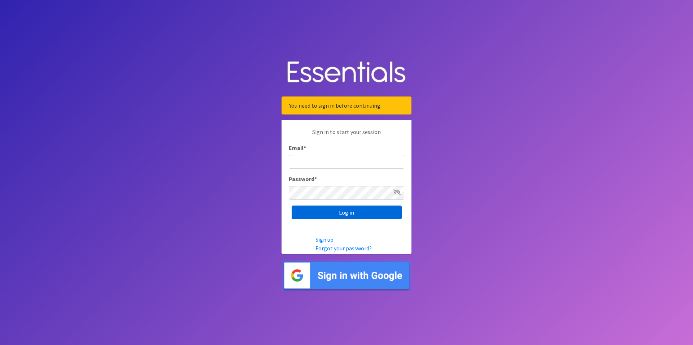
type input "renae.verstegen@unitedwayfoxcities.org"
click at [356, 215] on input "Log in" at bounding box center [346, 212] width 110 height 14
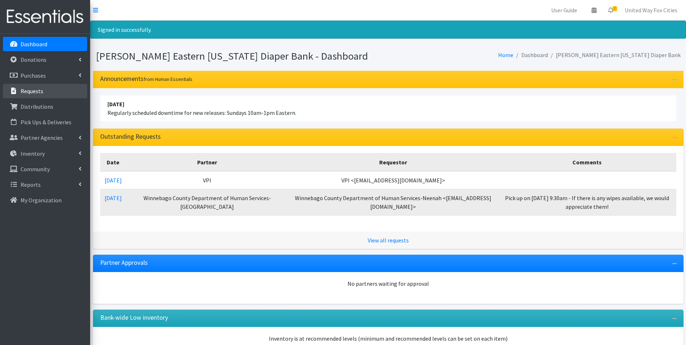
click at [36, 92] on p "Requests" at bounding box center [32, 90] width 23 height 7
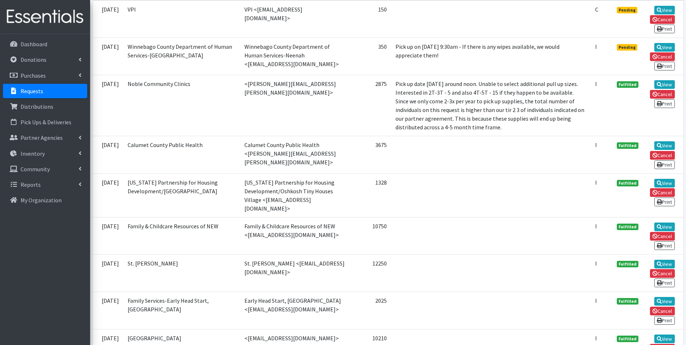
scroll to position [216, 0]
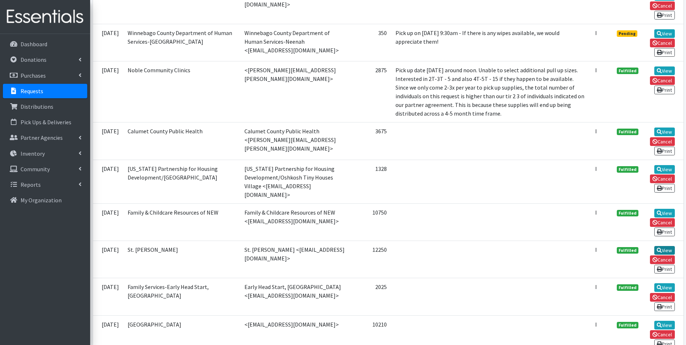
click at [667, 246] on link "View" at bounding box center [665, 250] width 21 height 9
click at [660, 210] on icon at bounding box center [659, 212] width 5 height 5
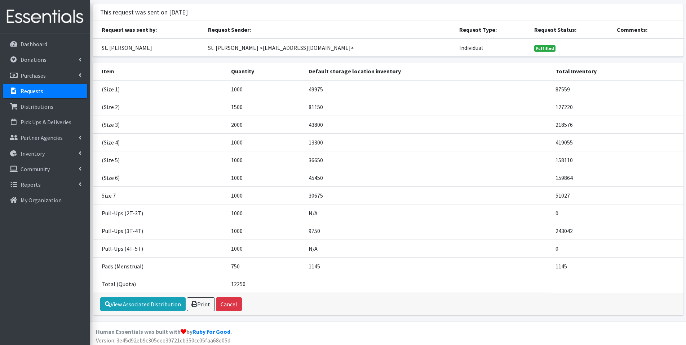
scroll to position [46, 0]
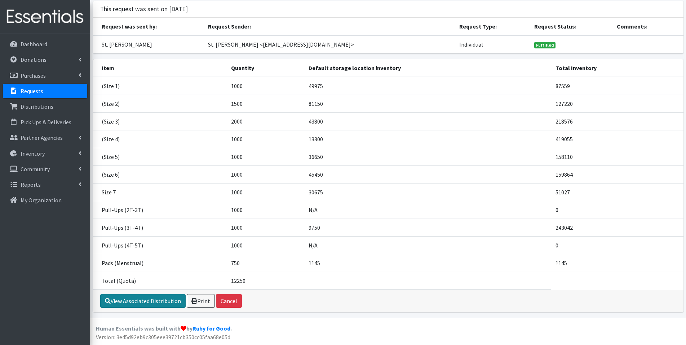
click at [154, 302] on link "View Associated Distribution" at bounding box center [142, 301] width 85 height 14
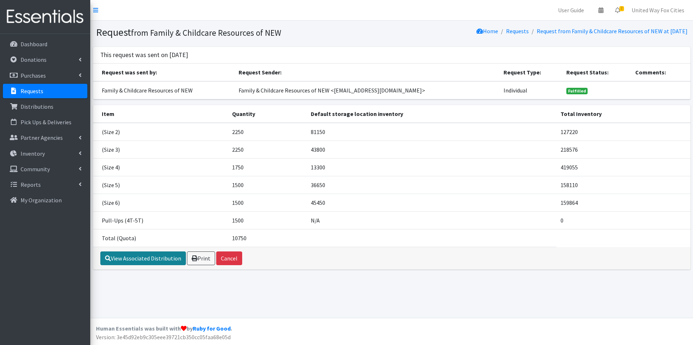
click at [131, 259] on link "View Associated Distribution" at bounding box center [142, 258] width 85 height 14
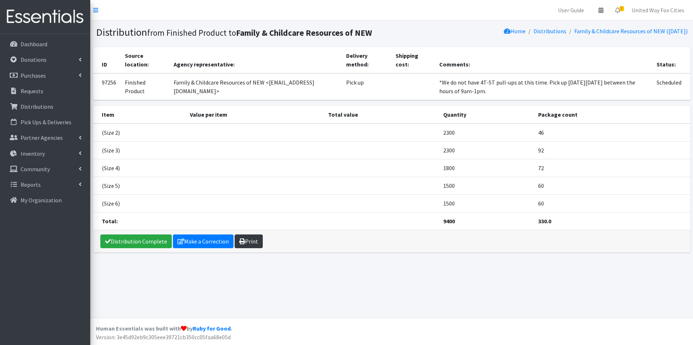
click at [246, 242] on link "Print" at bounding box center [248, 241] width 28 height 14
click at [39, 93] on p "Requests" at bounding box center [32, 90] width 23 height 7
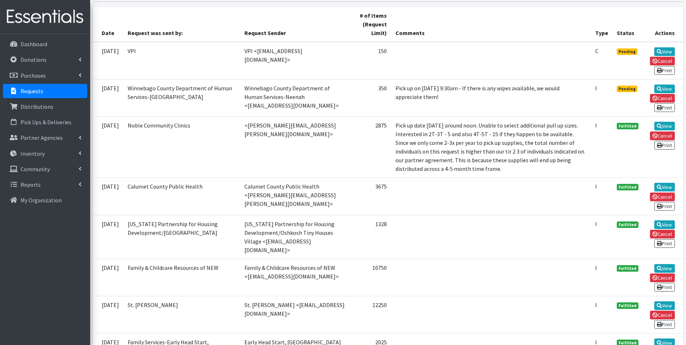
scroll to position [180, 0]
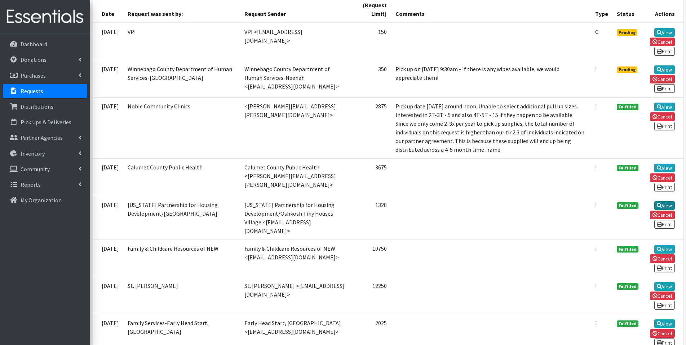
click at [665, 205] on link "View" at bounding box center [665, 205] width 21 height 9
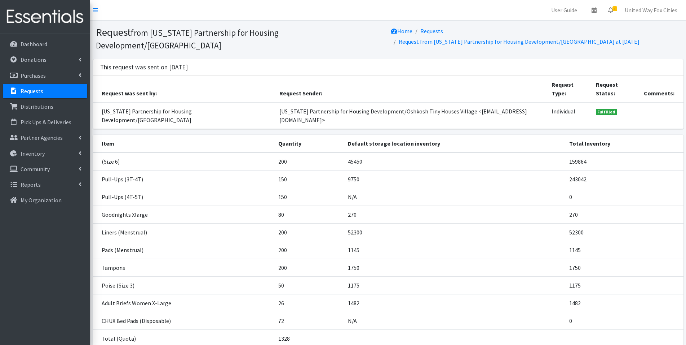
scroll to position [58, 0]
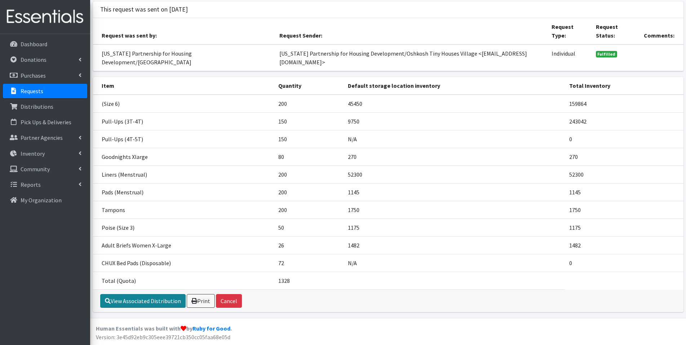
click at [150, 304] on link "View Associated Distribution" at bounding box center [142, 301] width 85 height 14
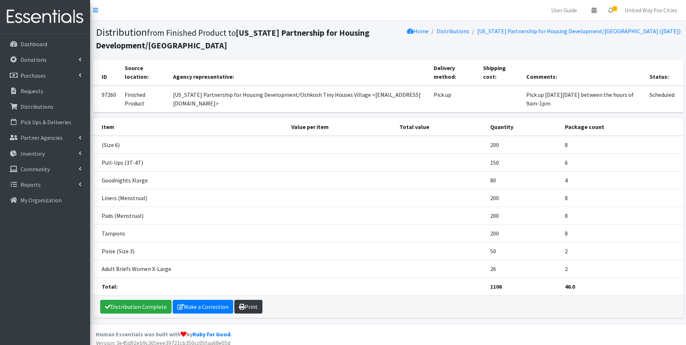
click at [255, 309] on link "Print" at bounding box center [248, 306] width 28 height 14
click at [39, 92] on p "Requests" at bounding box center [32, 90] width 23 height 7
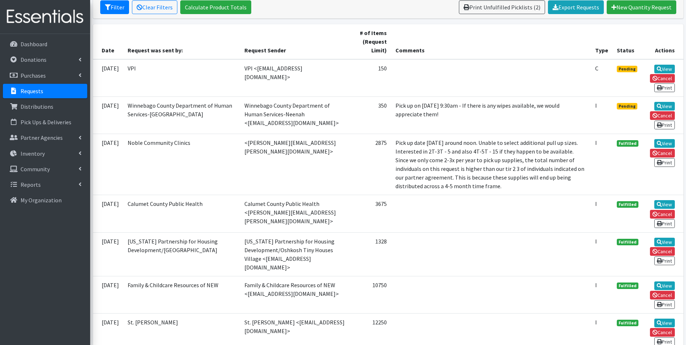
scroll to position [144, 0]
click at [662, 203] on link "View" at bounding box center [665, 203] width 21 height 9
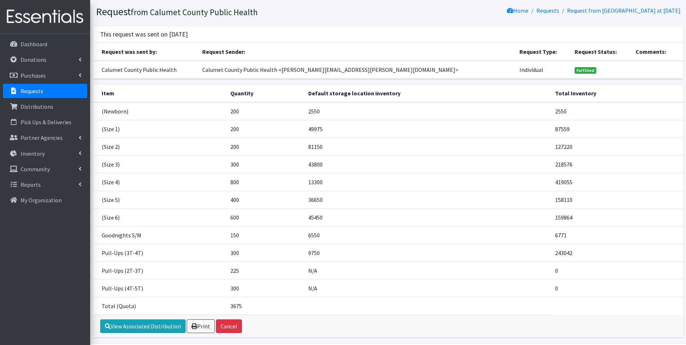
scroll to position [46, 0]
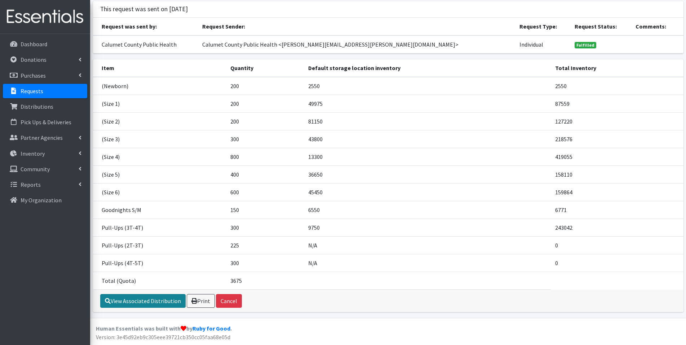
click at [148, 302] on link "View Associated Distribution" at bounding box center [142, 301] width 85 height 14
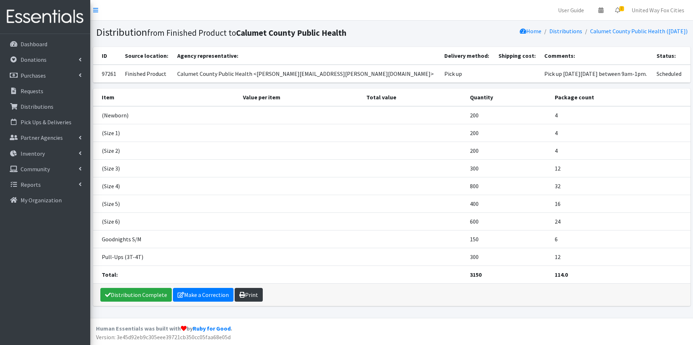
click at [255, 297] on link "Print" at bounding box center [248, 295] width 28 height 14
click at [32, 92] on p "Requests" at bounding box center [32, 90] width 23 height 7
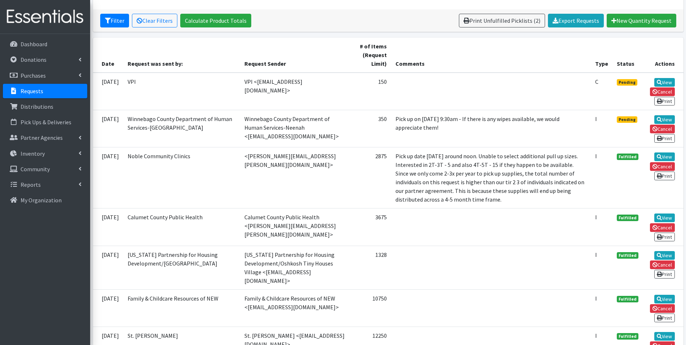
scroll to position [144, 0]
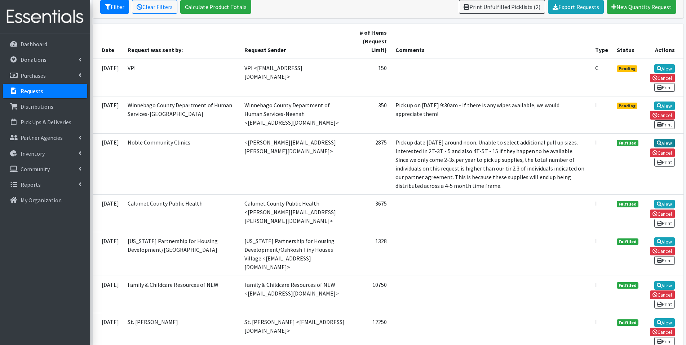
click at [664, 142] on link "View" at bounding box center [665, 143] width 21 height 9
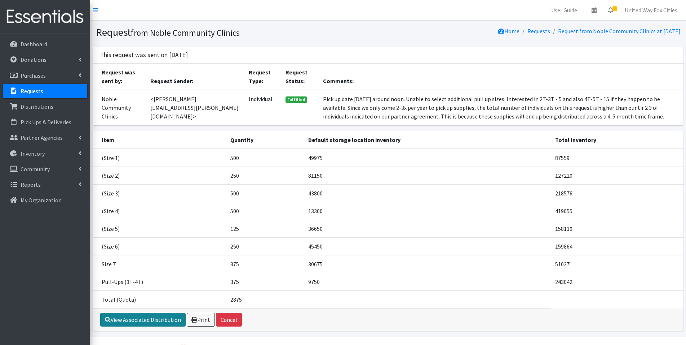
click at [154, 321] on link "View Associated Distribution" at bounding box center [142, 319] width 85 height 14
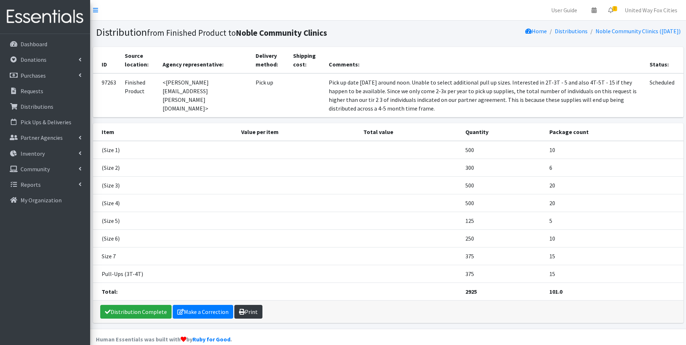
click at [251, 315] on link "Print" at bounding box center [248, 311] width 28 height 14
click at [31, 95] on link "Requests" at bounding box center [45, 91] width 84 height 14
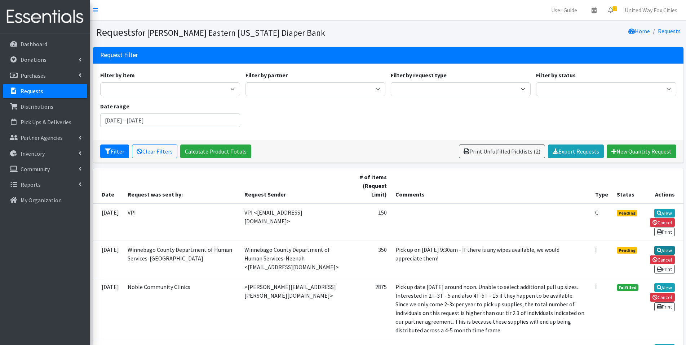
click at [669, 251] on link "View" at bounding box center [665, 250] width 21 height 9
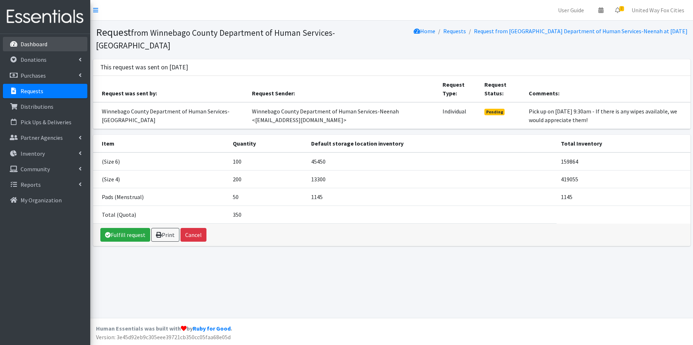
click at [36, 47] on p "Dashboard" at bounding box center [34, 43] width 27 height 7
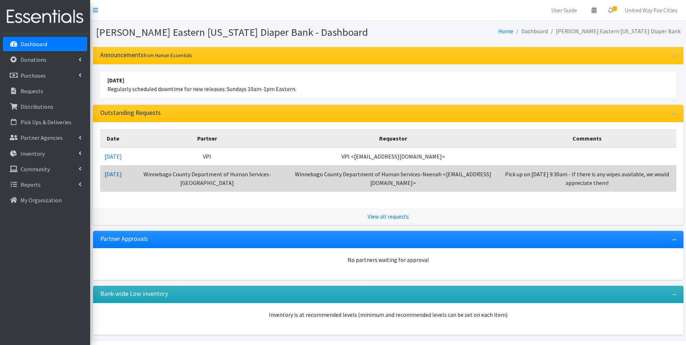
click at [122, 176] on link "09/25/2025" at bounding box center [113, 173] width 17 height 7
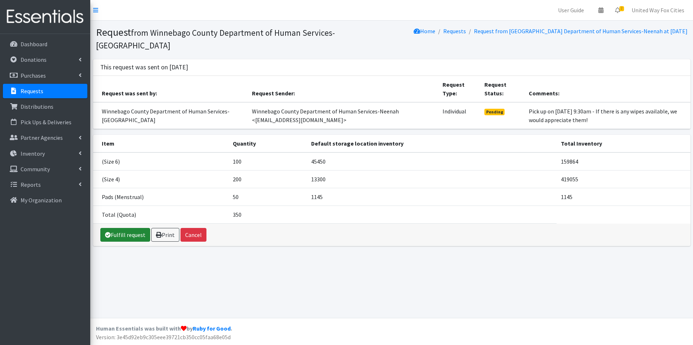
click at [129, 228] on link "Fulfill request" at bounding box center [125, 235] width 50 height 14
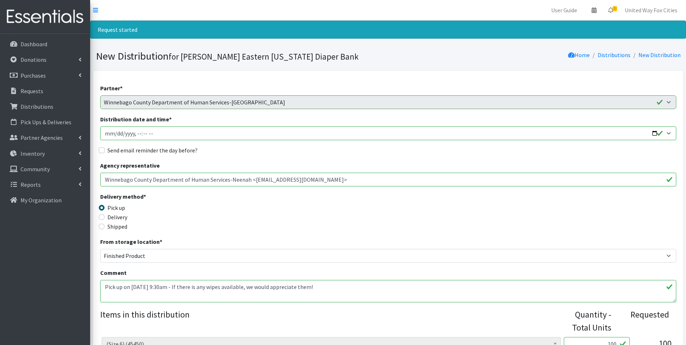
click at [657, 134] on input "Distribution date and time *" at bounding box center [388, 133] width 576 height 14
type input "2025-10-09T09:00"
click at [288, 157] on div "Partner * AASD Parents as Teachers ADVOCAP, Inc Appleton Area School District B…" at bounding box center [388, 287] width 576 height 407
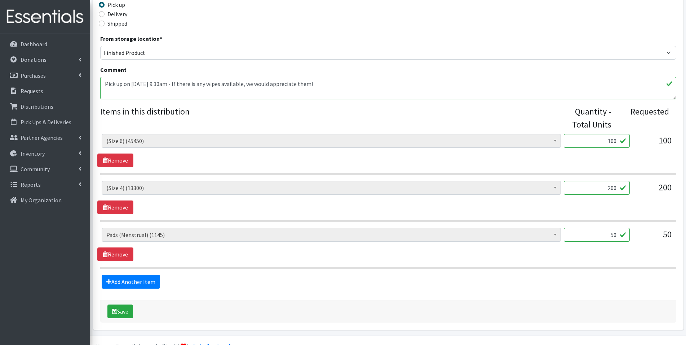
scroll to position [216, 0]
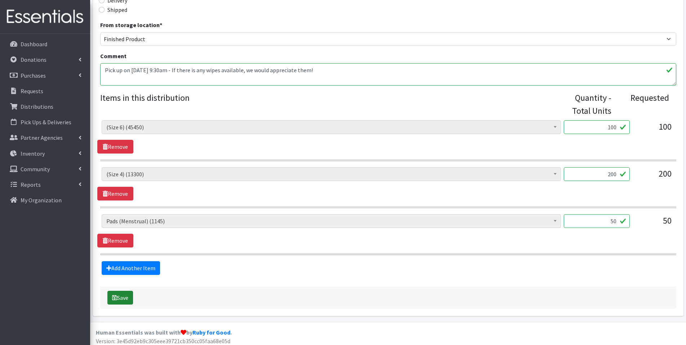
click at [124, 301] on button "Save" at bounding box center [121, 297] width 26 height 14
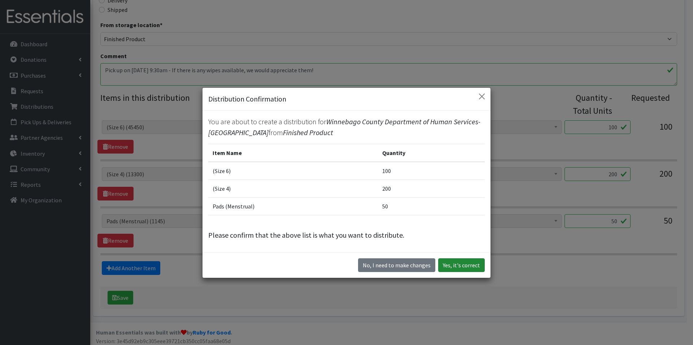
click at [466, 268] on button "Yes, it's correct" at bounding box center [461, 265] width 47 height 14
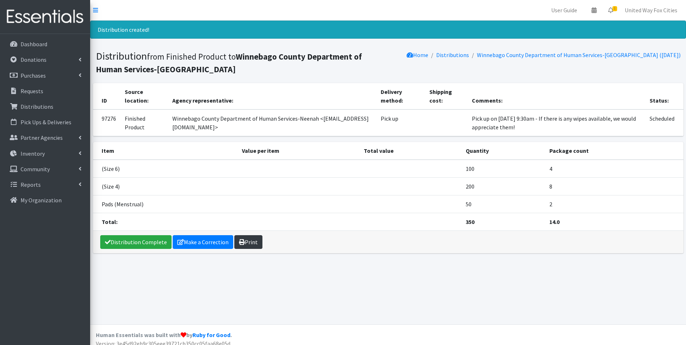
click at [257, 246] on link "Print" at bounding box center [248, 242] width 28 height 14
click at [36, 46] on p "Dashboard" at bounding box center [34, 43] width 27 height 7
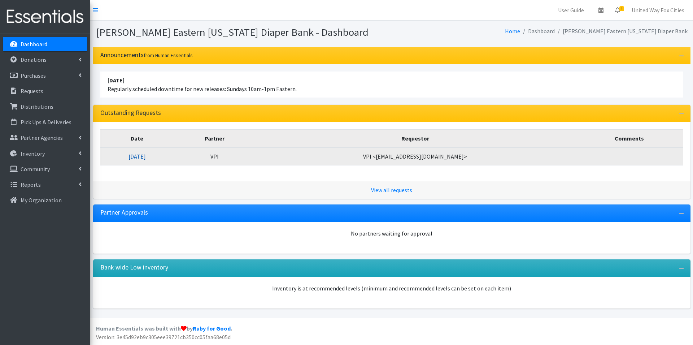
click at [146, 157] on link "[DATE]" at bounding box center [136, 156] width 17 height 7
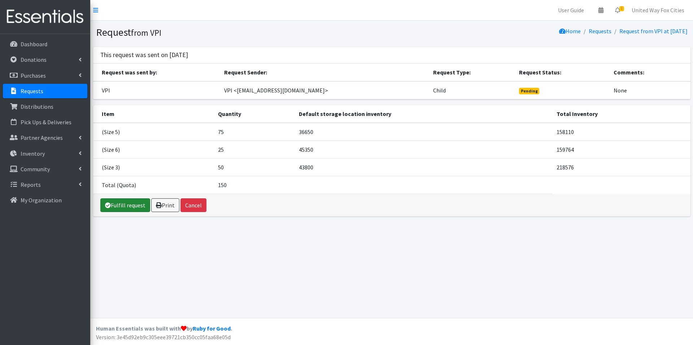
click at [135, 206] on link "Fulfill request" at bounding box center [125, 205] width 50 height 14
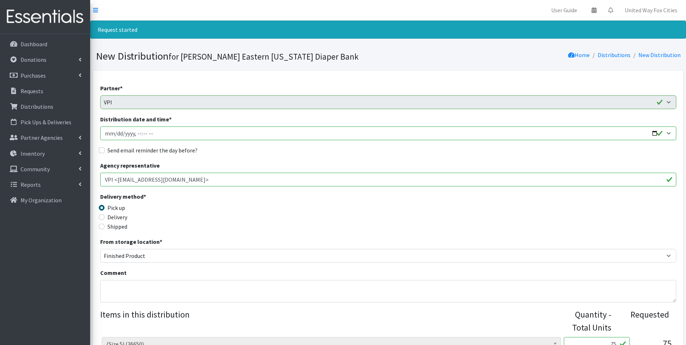
click at [654, 135] on input "Distribution date and time *" at bounding box center [388, 133] width 576 height 14
type input "2025-10-09T09:00"
click at [306, 211] on div "Delivery method * Pick up Delivery Shipped Shipping cost" at bounding box center [388, 214] width 576 height 45
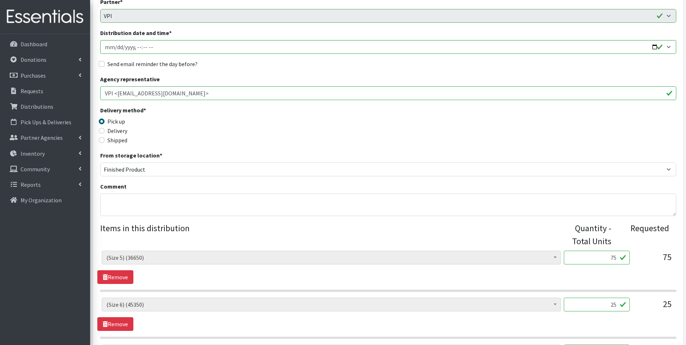
scroll to position [108, 0]
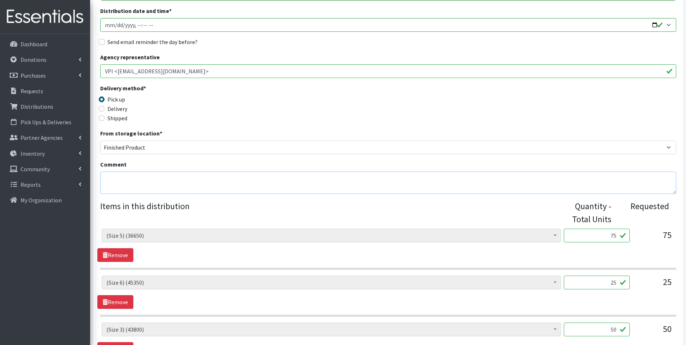
click at [130, 176] on textarea "Comment" at bounding box center [388, 182] width 576 height 22
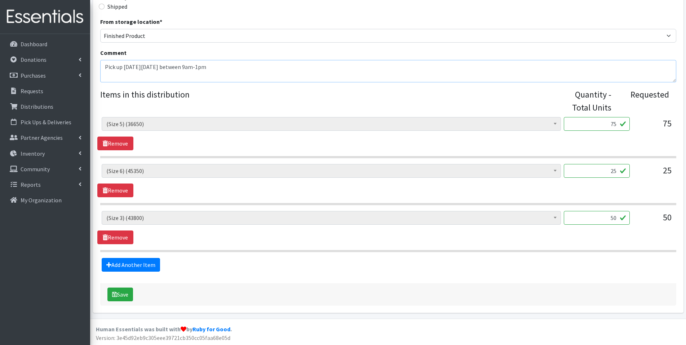
scroll to position [220, 0]
type textarea "Pick up on Thursday, October 9 between 9am-1pm"
click at [617, 218] on input "50" at bounding box center [597, 217] width 66 height 14
type input "5"
type input "100"
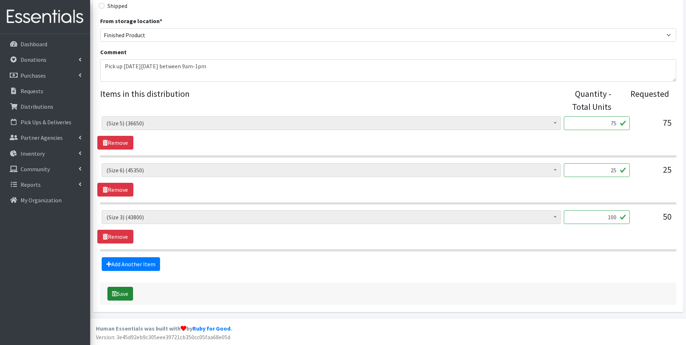
click at [122, 298] on button "Save" at bounding box center [121, 293] width 26 height 14
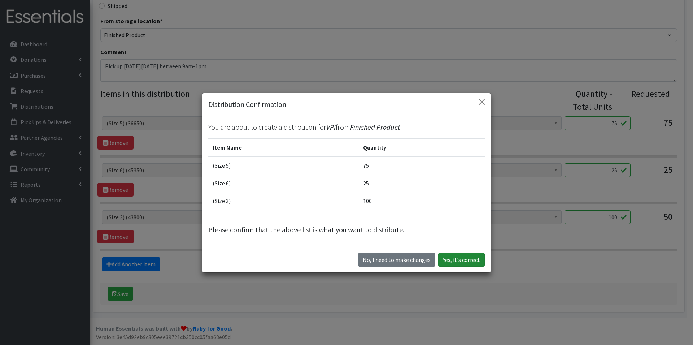
click at [463, 263] on button "Yes, it's correct" at bounding box center [461, 260] width 47 height 14
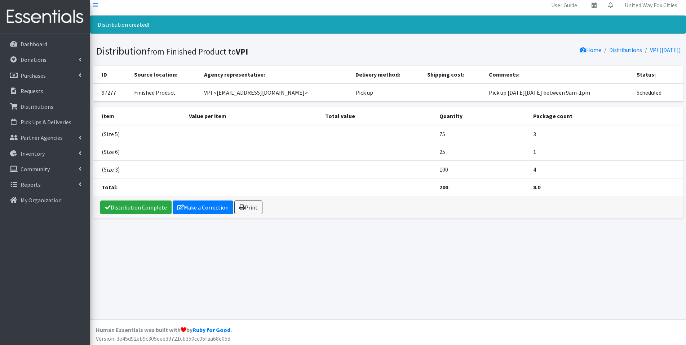
scroll to position [6, 0]
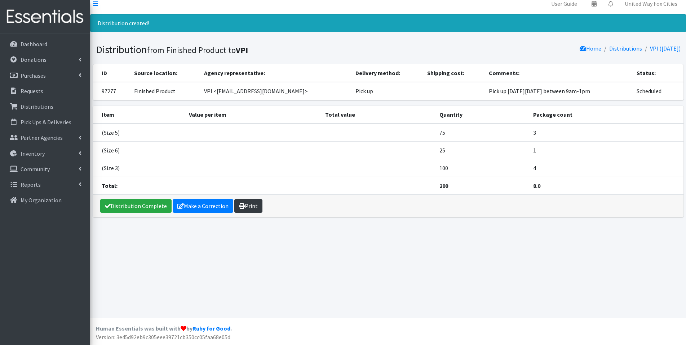
click at [250, 211] on link "Print" at bounding box center [248, 206] width 28 height 14
click at [27, 45] on p "Dashboard" at bounding box center [34, 43] width 27 height 7
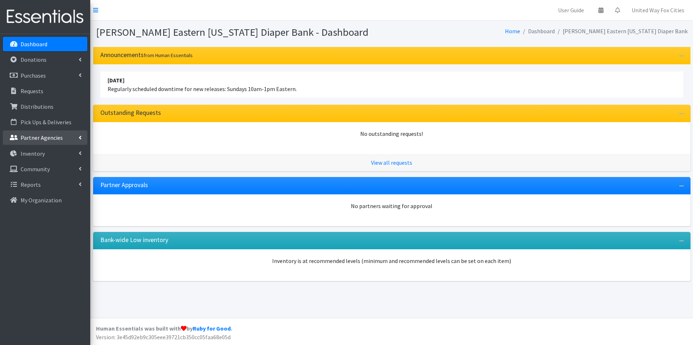
click at [78, 139] on link "Partner Agencies" at bounding box center [45, 137] width 84 height 14
click at [47, 154] on link "All Partners" at bounding box center [45, 153] width 84 height 14
